Goal: Feedback & Contribution: Leave review/rating

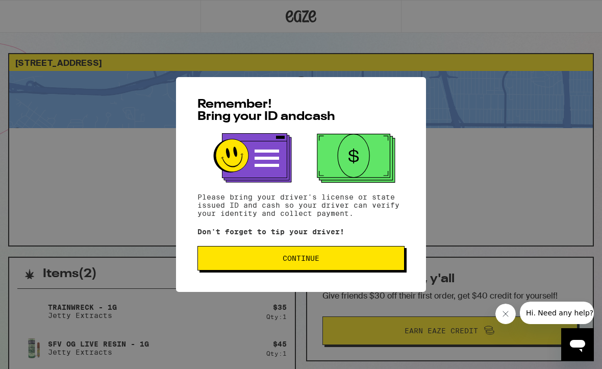
click at [363, 283] on div "Remember! Bring your ID and cash Please bring your driver's license or state is…" at bounding box center [301, 184] width 250 height 215
click at [371, 255] on button "Continue" at bounding box center [300, 258] width 207 height 24
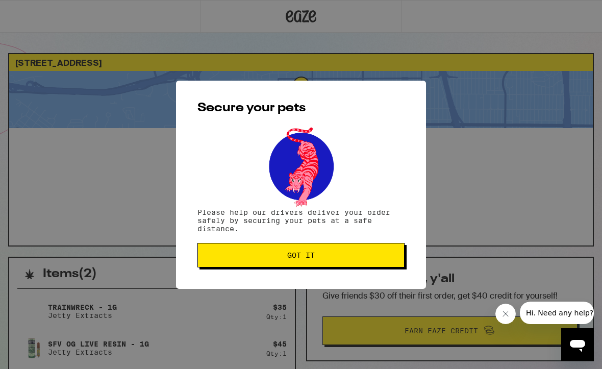
click at [383, 255] on span "Got it" at bounding box center [301, 254] width 190 height 7
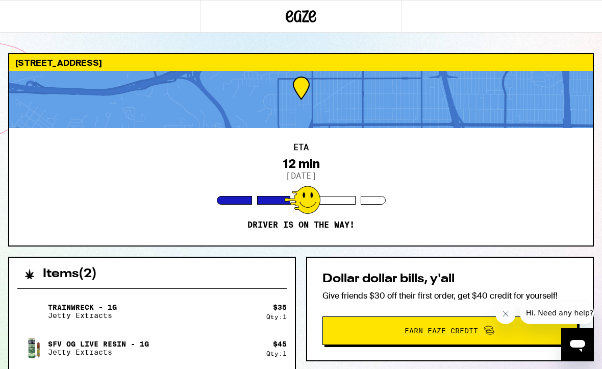
click at [467, 185] on div "ETA 12 min 9/12/2025 Driver is on the way!" at bounding box center [300, 186] width 583 height 117
click at [467, 194] on div "ETA 12 min 9/12/2025 Driver is on the way!" at bounding box center [300, 186] width 583 height 117
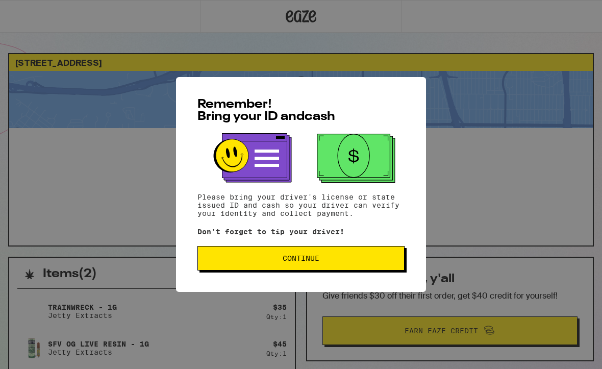
click at [376, 270] on button "Continue" at bounding box center [300, 258] width 207 height 24
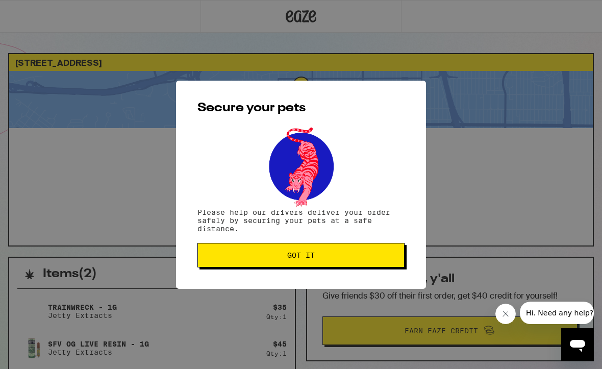
click at [378, 266] on button "Got it" at bounding box center [300, 255] width 207 height 24
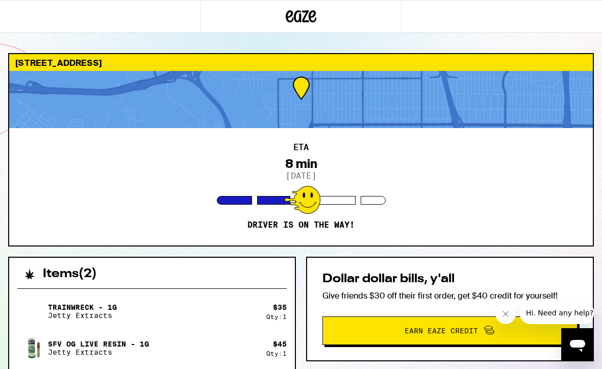
click at [416, 314] on div "Dollar dollar bills, y'all Give friends $30 off their first order, get $40 cred…" at bounding box center [450, 308] width 288 height 105
click at [56, 207] on div "ETA 8 min 9/12/2025 Driver is on the way!" at bounding box center [300, 186] width 583 height 117
click at [339, 208] on div "ETA 8 min 9/12/2025 Driver is on the way!" at bounding box center [300, 186] width 583 height 117
click at [472, 98] on div at bounding box center [300, 99] width 583 height 57
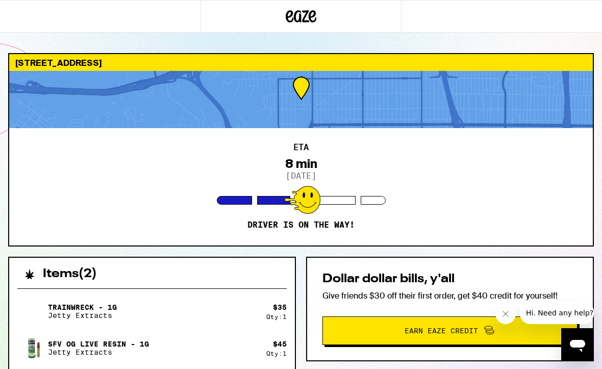
click at [453, 108] on div at bounding box center [300, 99] width 583 height 57
click at [298, 81] on div at bounding box center [300, 99] width 583 height 57
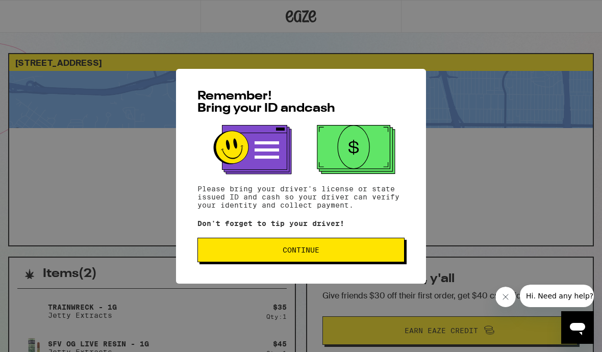
click at [372, 258] on button "Continue" at bounding box center [300, 250] width 207 height 24
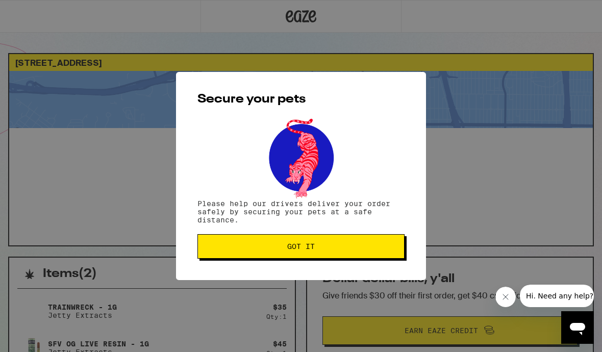
click at [387, 250] on span "Got it" at bounding box center [301, 246] width 190 height 7
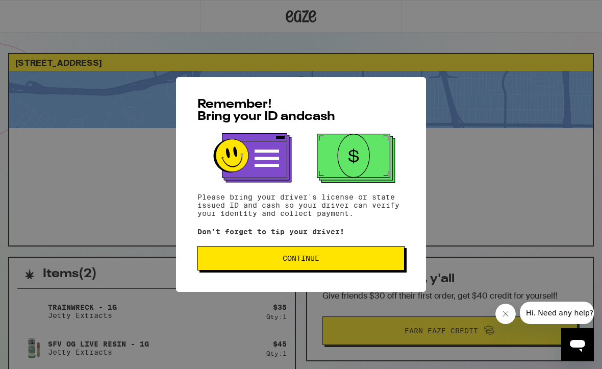
click at [354, 260] on span "Continue" at bounding box center [301, 257] width 190 height 7
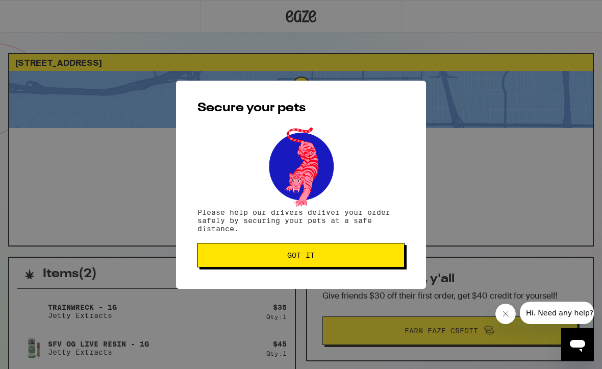
click at [356, 262] on button "Got it" at bounding box center [300, 255] width 207 height 24
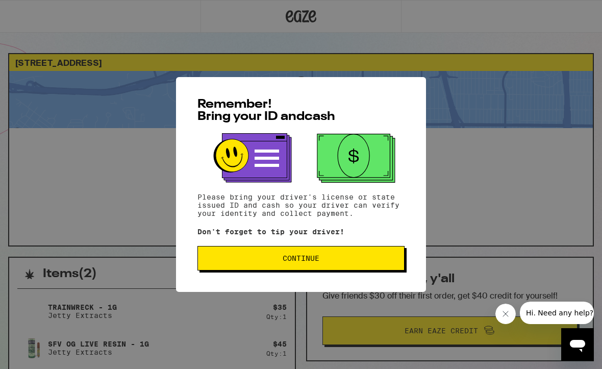
click at [361, 270] on button "Continue" at bounding box center [300, 258] width 207 height 24
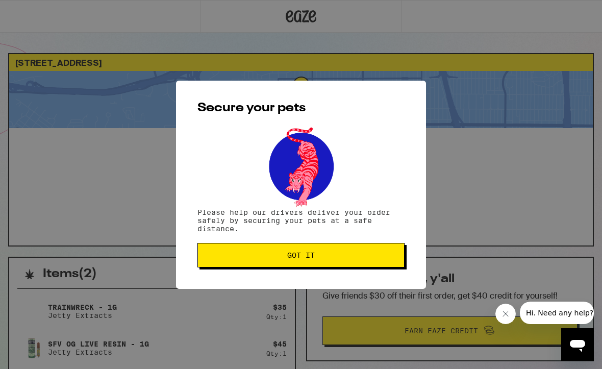
click at [364, 276] on div "Secure your pets Please help our drivers deliver your order safely by securing …" at bounding box center [301, 185] width 250 height 208
click at [367, 254] on span "Got it" at bounding box center [301, 254] width 190 height 7
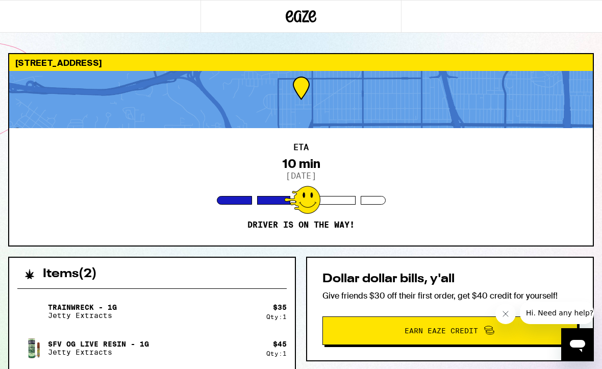
click at [512, 318] on button "Close message from company" at bounding box center [505, 313] width 20 height 20
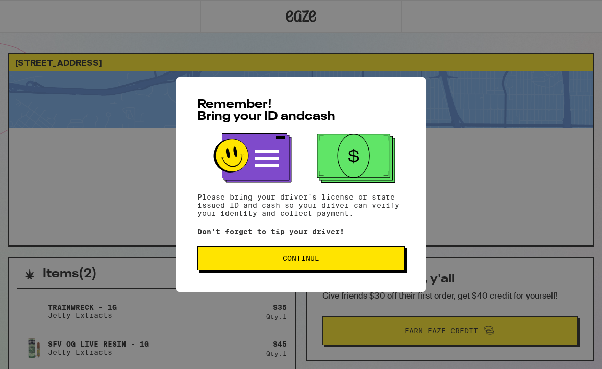
click at [382, 256] on button "Continue" at bounding box center [300, 258] width 207 height 24
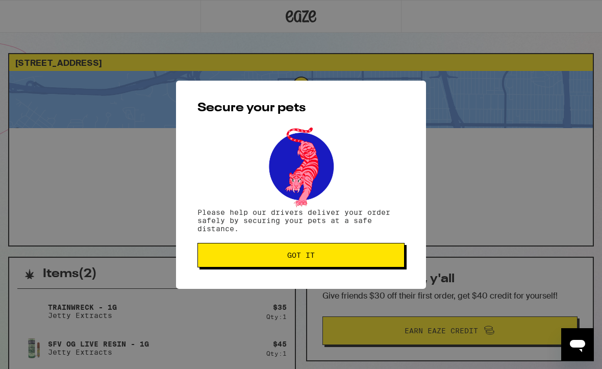
click at [382, 256] on span "Got it" at bounding box center [301, 254] width 190 height 7
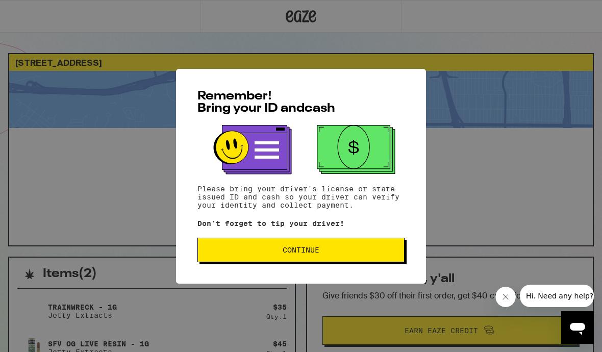
click at [349, 252] on span "Continue" at bounding box center [301, 249] width 190 height 7
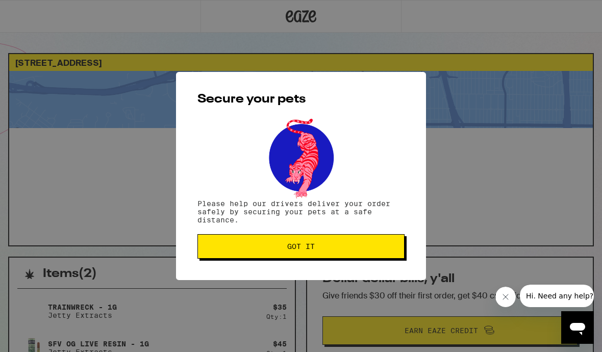
click at [348, 250] on span "Got it" at bounding box center [301, 246] width 190 height 7
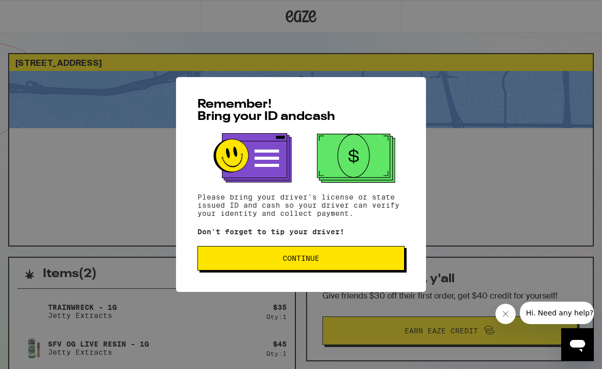
click at [373, 262] on span "Continue" at bounding box center [301, 257] width 190 height 7
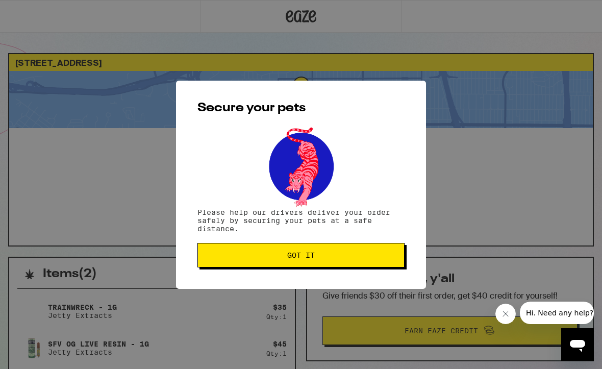
click at [371, 258] on span "Got it" at bounding box center [301, 254] width 190 height 7
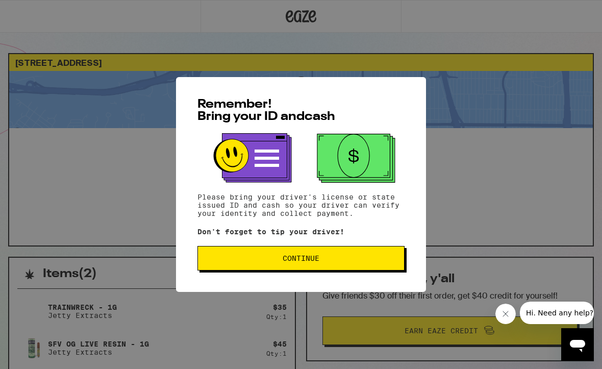
click at [367, 259] on span "Continue" at bounding box center [301, 257] width 190 height 7
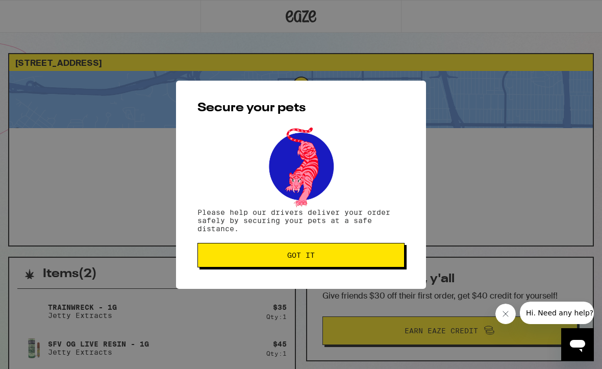
click at [376, 249] on button "Got it" at bounding box center [300, 255] width 207 height 24
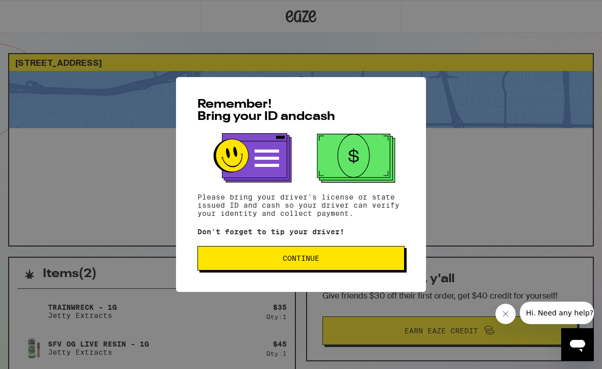
click at [376, 260] on span "Continue" at bounding box center [301, 257] width 190 height 7
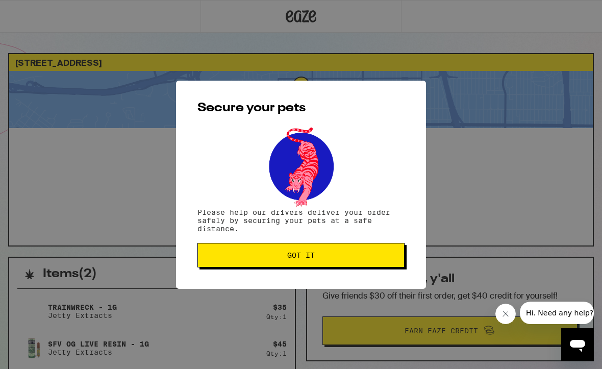
click at [382, 258] on span "Got it" at bounding box center [301, 254] width 190 height 7
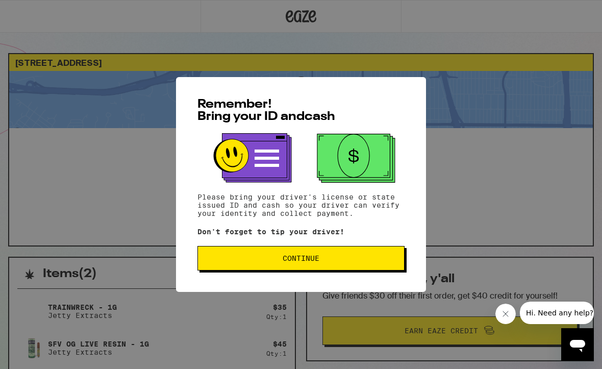
click at [369, 259] on span "Continue" at bounding box center [301, 257] width 190 height 7
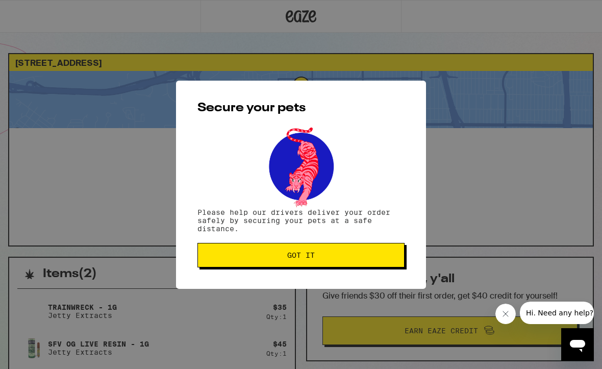
click at [362, 259] on span "Got it" at bounding box center [301, 254] width 190 height 7
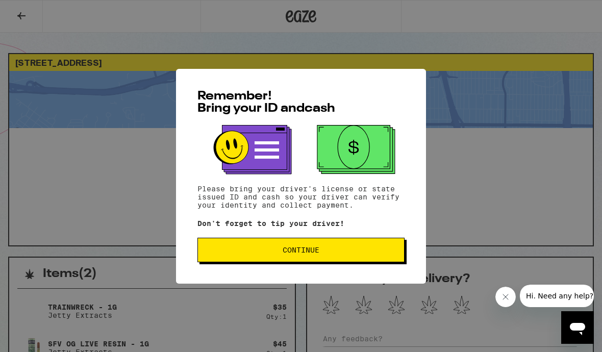
click at [365, 258] on button "Continue" at bounding box center [300, 250] width 207 height 24
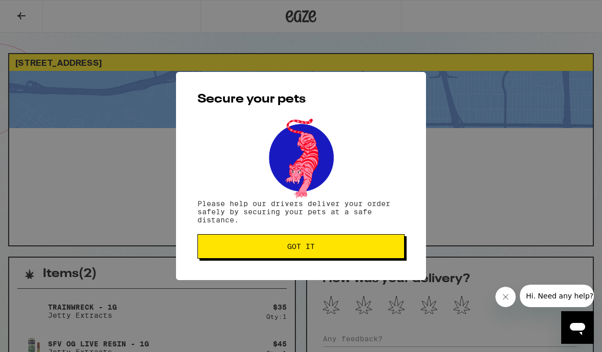
click at [380, 247] on span "Got it" at bounding box center [301, 246] width 190 height 7
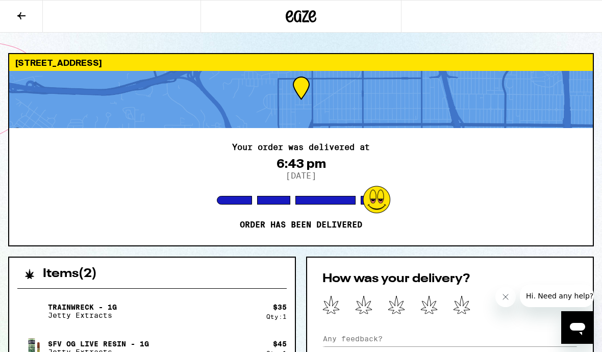
click at [462, 304] on icon at bounding box center [461, 304] width 17 height 19
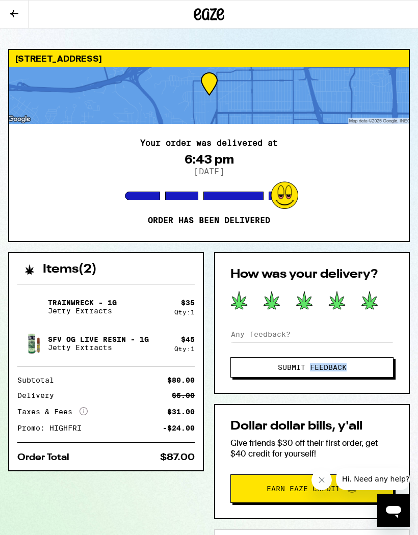
click at [375, 351] on button "Submit Feedback" at bounding box center [311, 367] width 163 height 20
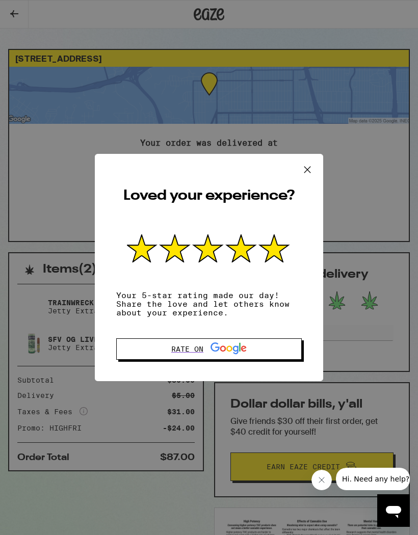
click at [311, 164] on icon at bounding box center [307, 169] width 15 height 15
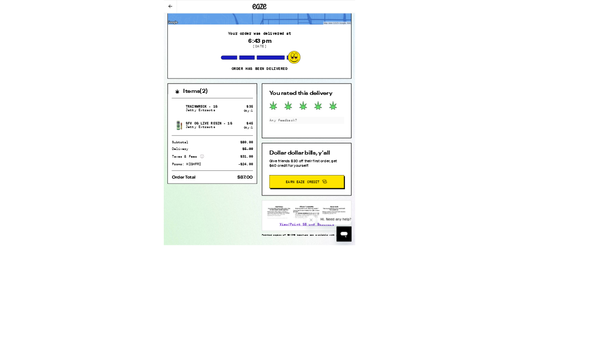
scroll to position [301, 0]
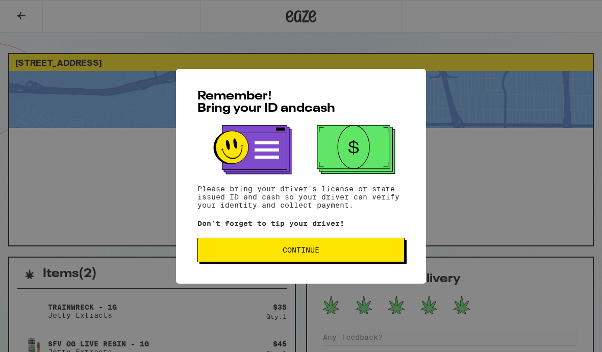
click at [10, 255] on div "Remember! Bring your ID and cash Please bring your driver's license or state is…" at bounding box center [301, 176] width 602 height 352
